Goal: Navigation & Orientation: Find specific page/section

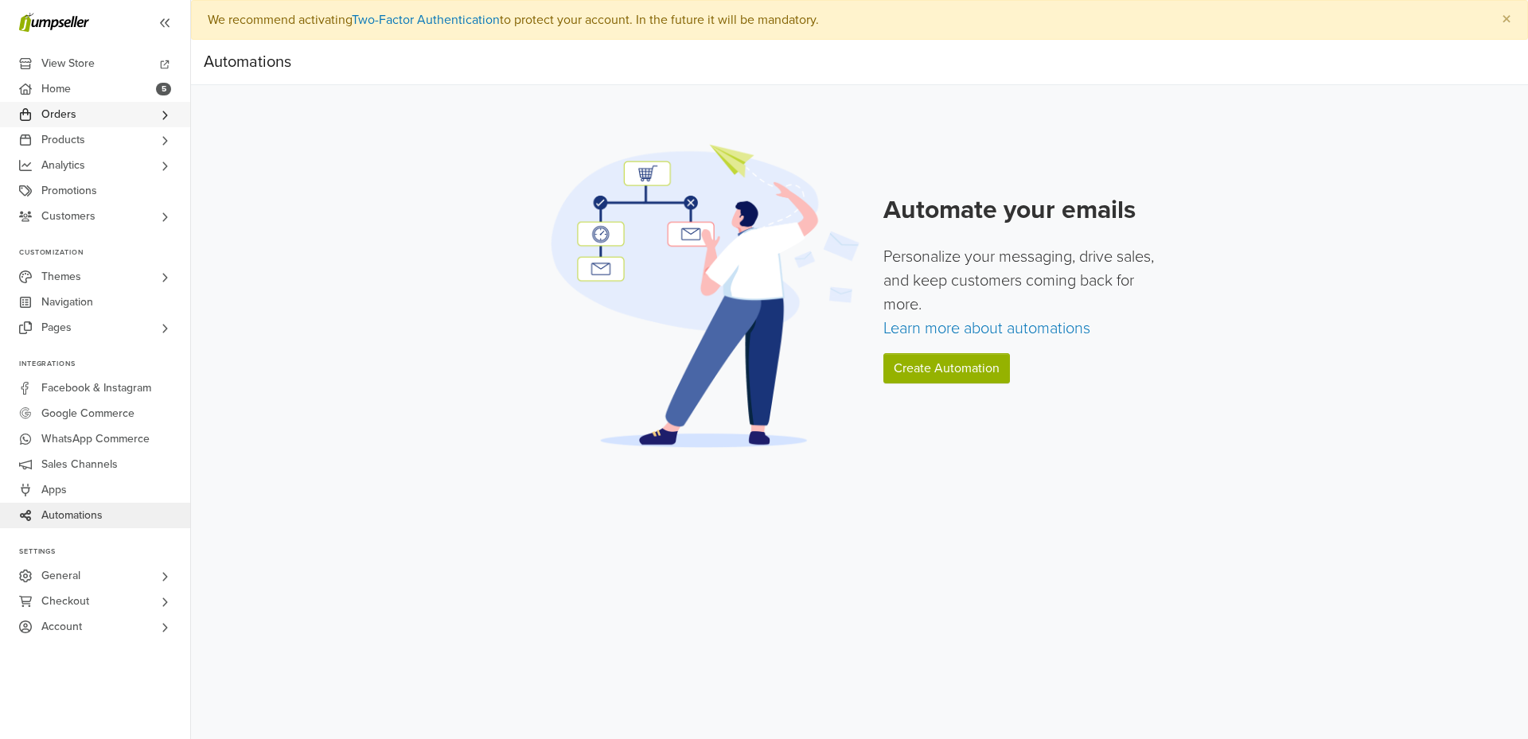
click at [104, 122] on link "Orders" at bounding box center [95, 114] width 190 height 25
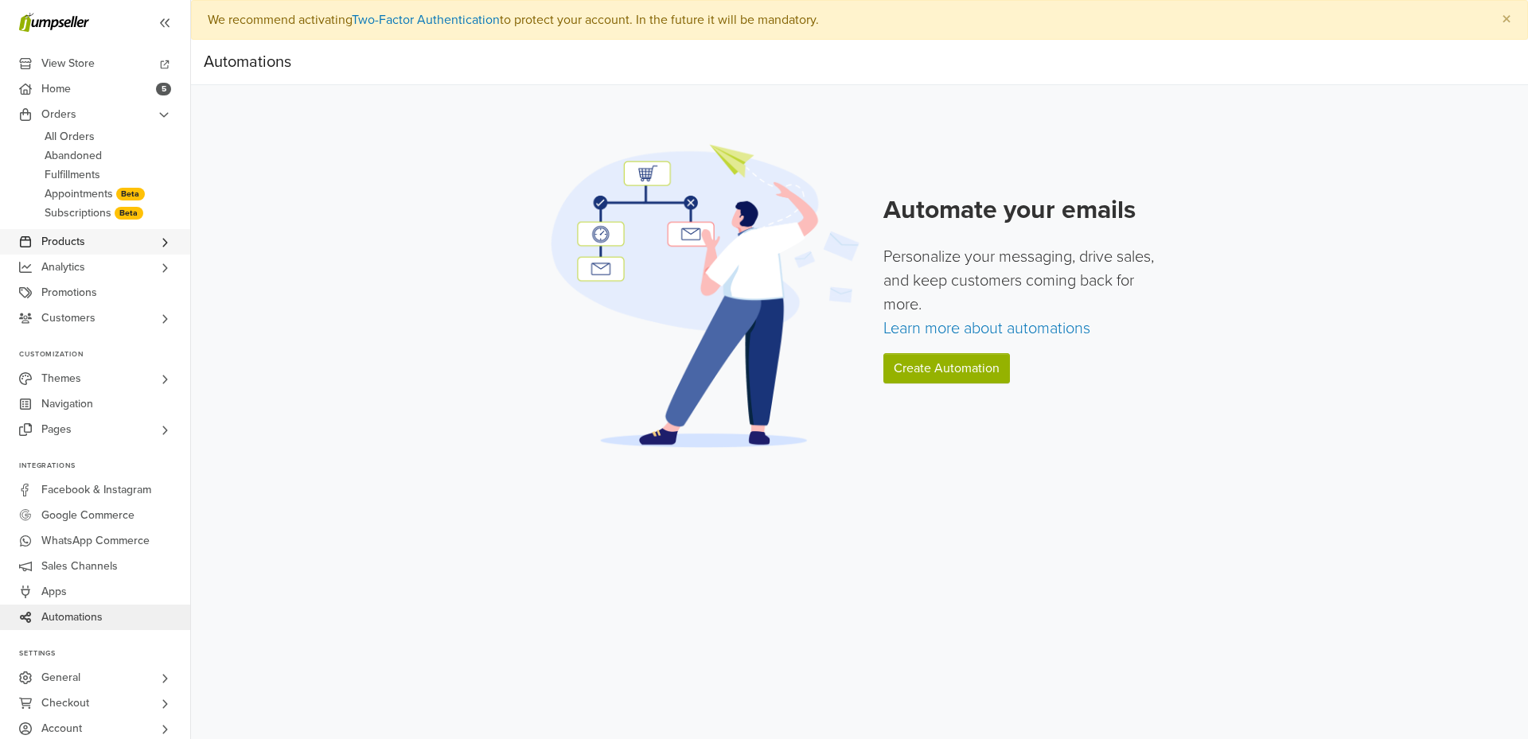
click at [88, 250] on link "Products" at bounding box center [95, 241] width 190 height 25
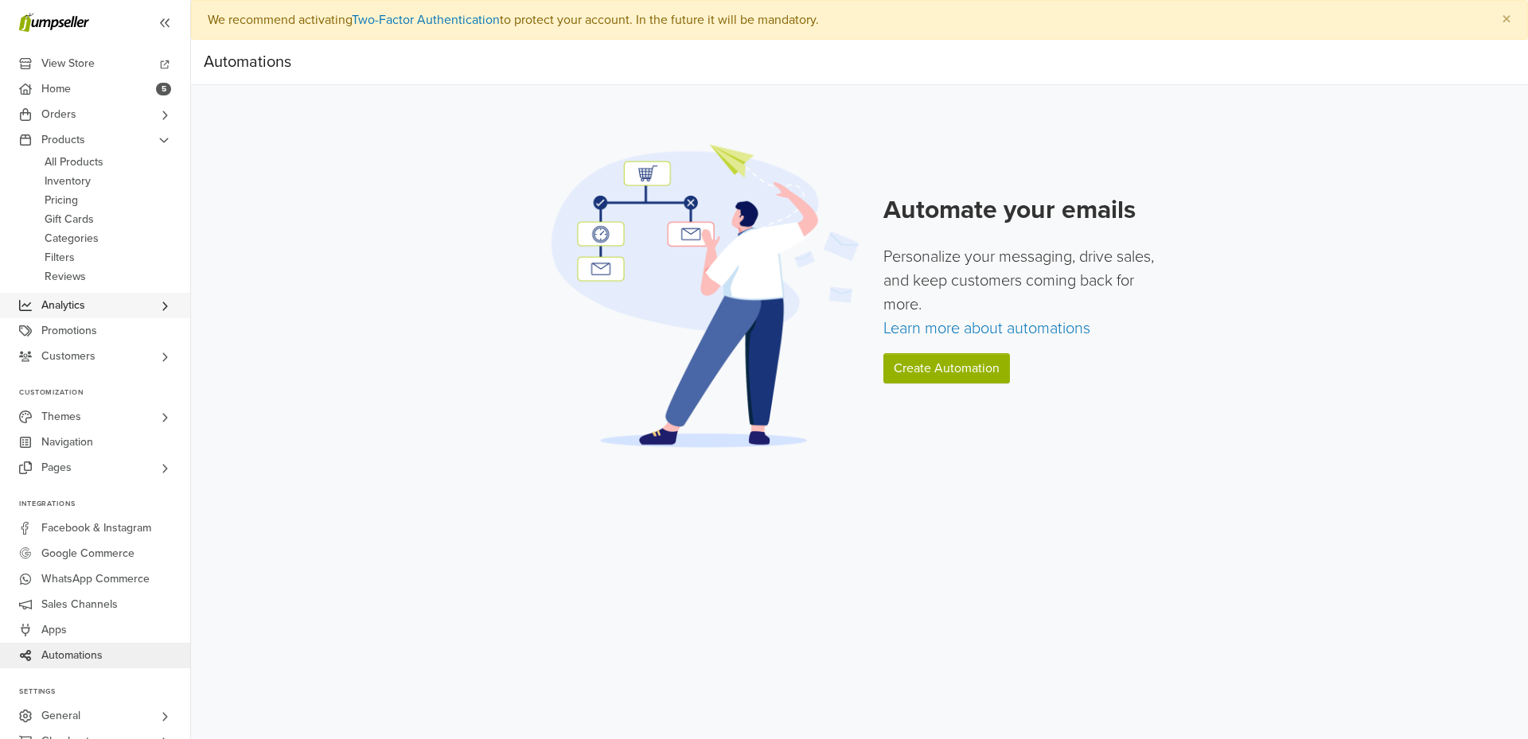
click at [95, 303] on link "Analytics" at bounding box center [95, 305] width 190 height 25
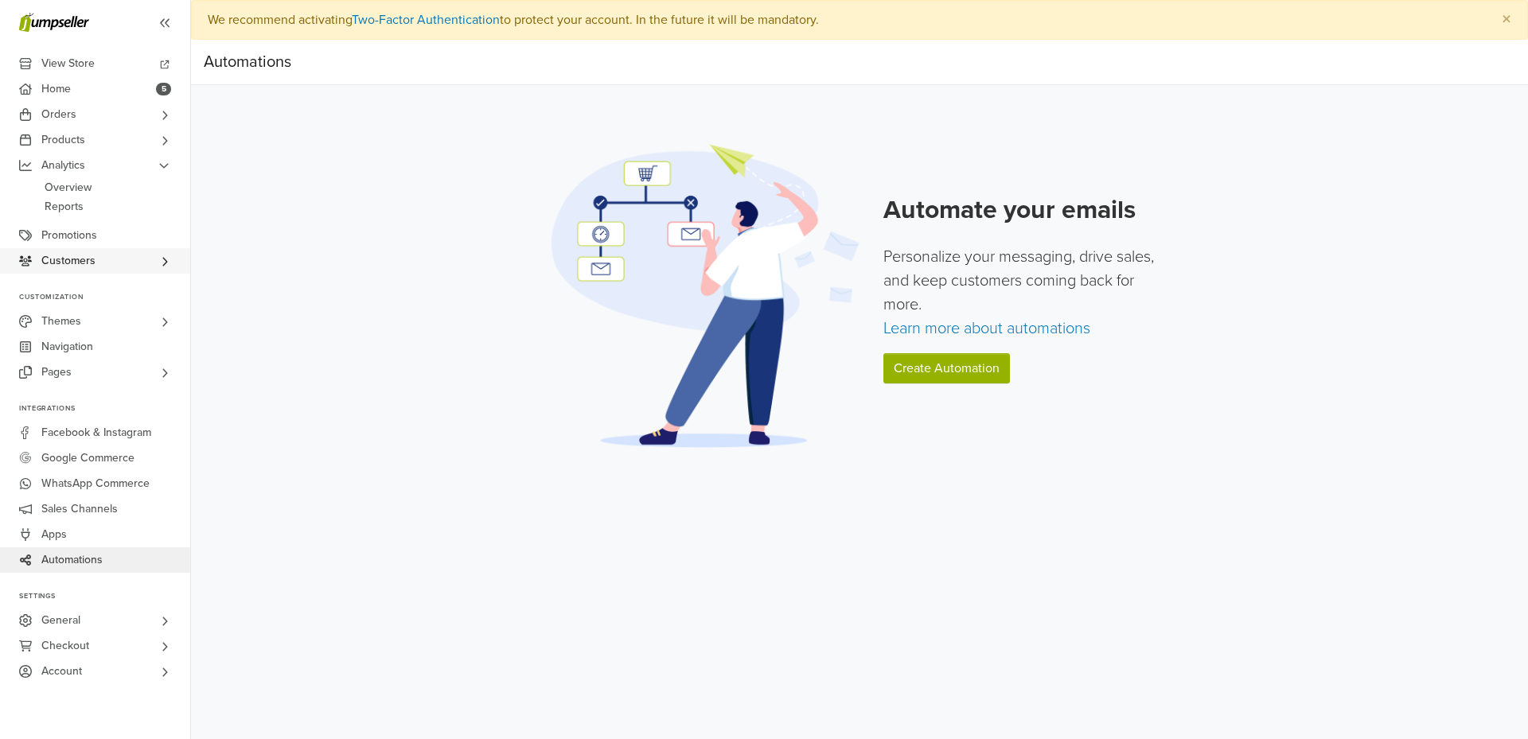
click at [88, 252] on span "Customers" at bounding box center [68, 260] width 54 height 25
click at [80, 95] on link "Home 5" at bounding box center [95, 88] width 190 height 25
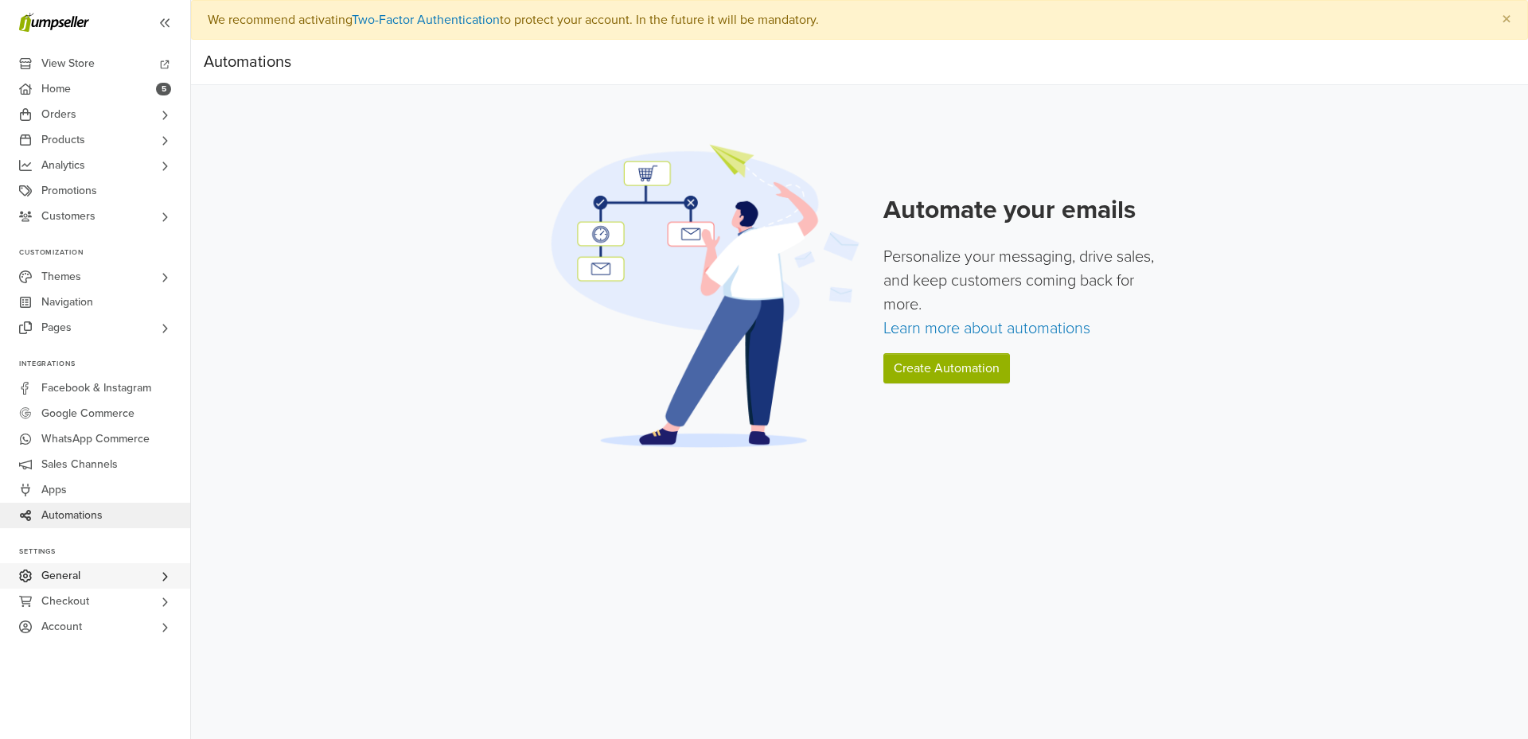
click at [113, 579] on link "General" at bounding box center [95, 575] width 190 height 25
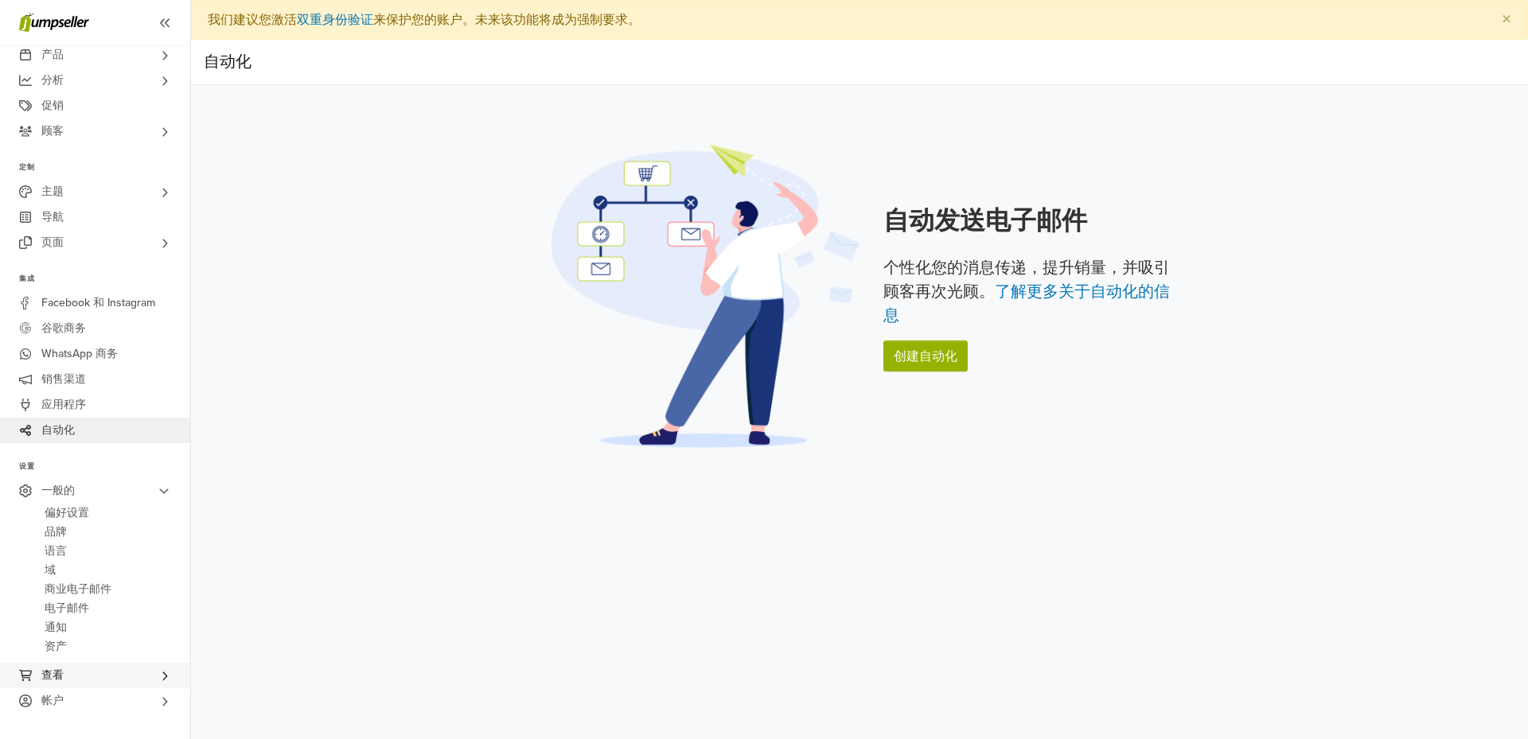
click at [134, 676] on link "查看" at bounding box center [95, 675] width 190 height 25
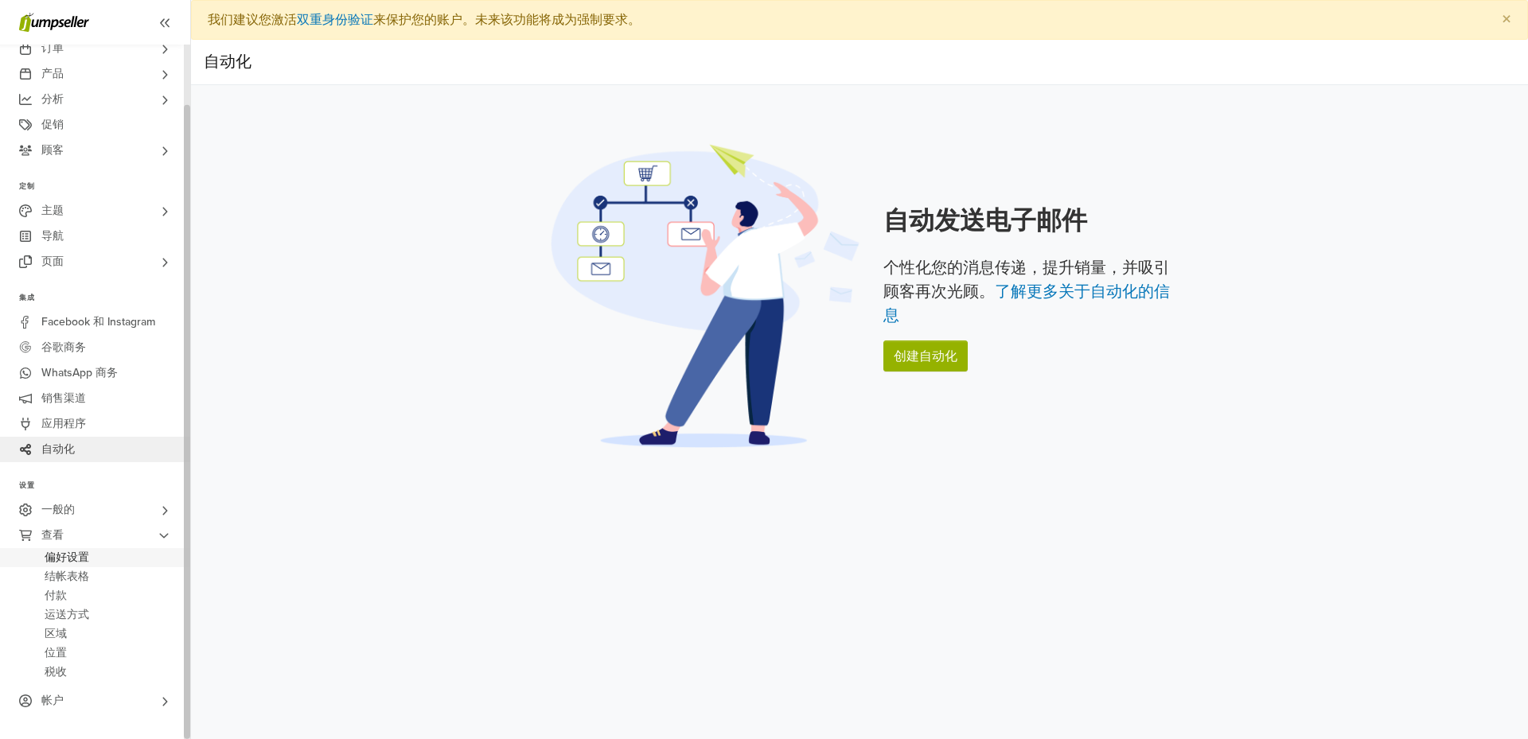
click at [95, 559] on link "偏好设置" at bounding box center [95, 557] width 190 height 19
